Goal: Transaction & Acquisition: Obtain resource

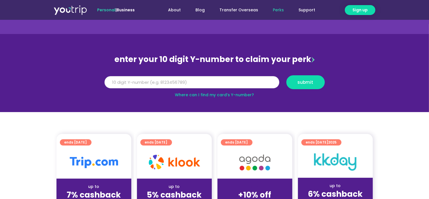
click at [193, 86] on input "Y Number" at bounding box center [191, 82] width 175 height 12
click at [208, 80] on input "Y Number" at bounding box center [191, 82] width 175 height 12
click at [208, 98] on section "enter your 10 digit Y-number to claim your perk Y Number submit Where can I fin…" at bounding box center [214, 73] width 429 height 78
click at [208, 95] on link "Where can I find my card’s Y-number?" at bounding box center [214, 95] width 79 height 6
click at [180, 83] on input "Y Number" at bounding box center [191, 82] width 175 height 12
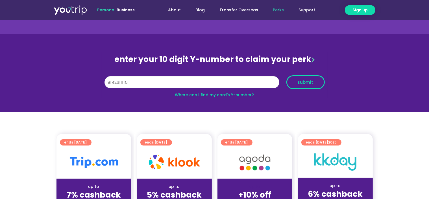
type input "8142611115"
click at [293, 84] on button "submit" at bounding box center [305, 82] width 38 height 14
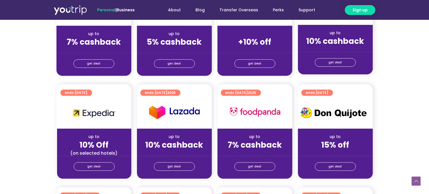
scroll to position [198, 0]
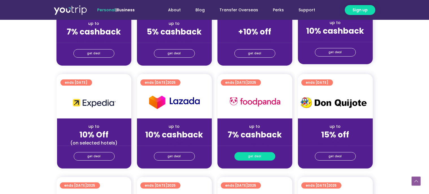
click at [250, 152] on span "get deal" at bounding box center [254, 156] width 13 height 8
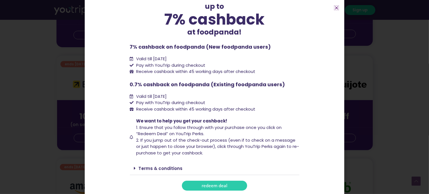
scroll to position [226, 0]
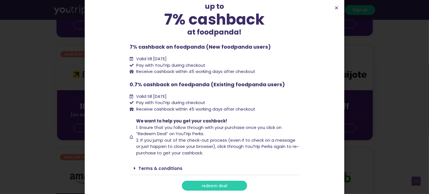
click at [211, 186] on span "redeem deal" at bounding box center [215, 185] width 26 height 4
